Goal: Information Seeking & Learning: Learn about a topic

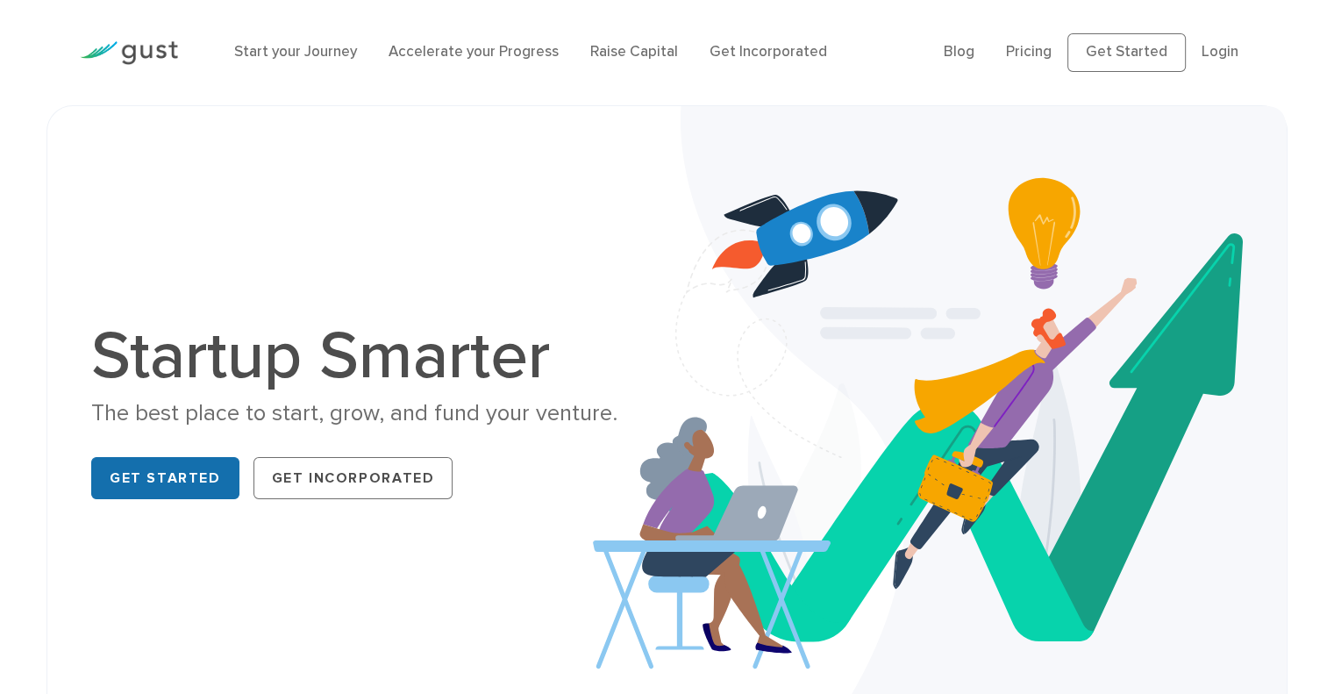
click at [172, 468] on link "Get Started" at bounding box center [165, 478] width 148 height 42
click at [1033, 49] on link "Pricing" at bounding box center [1029, 52] width 46 height 18
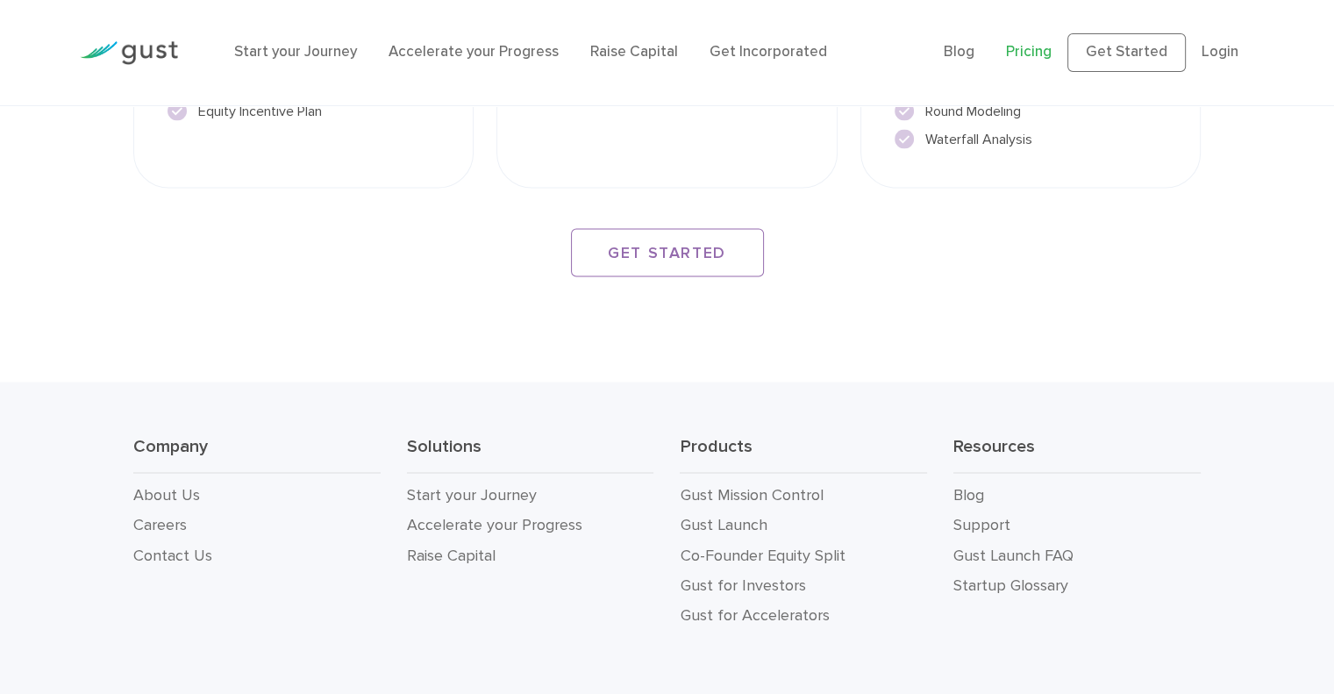
scroll to position [3147, 0]
